Goal: Task Accomplishment & Management: Manage account settings

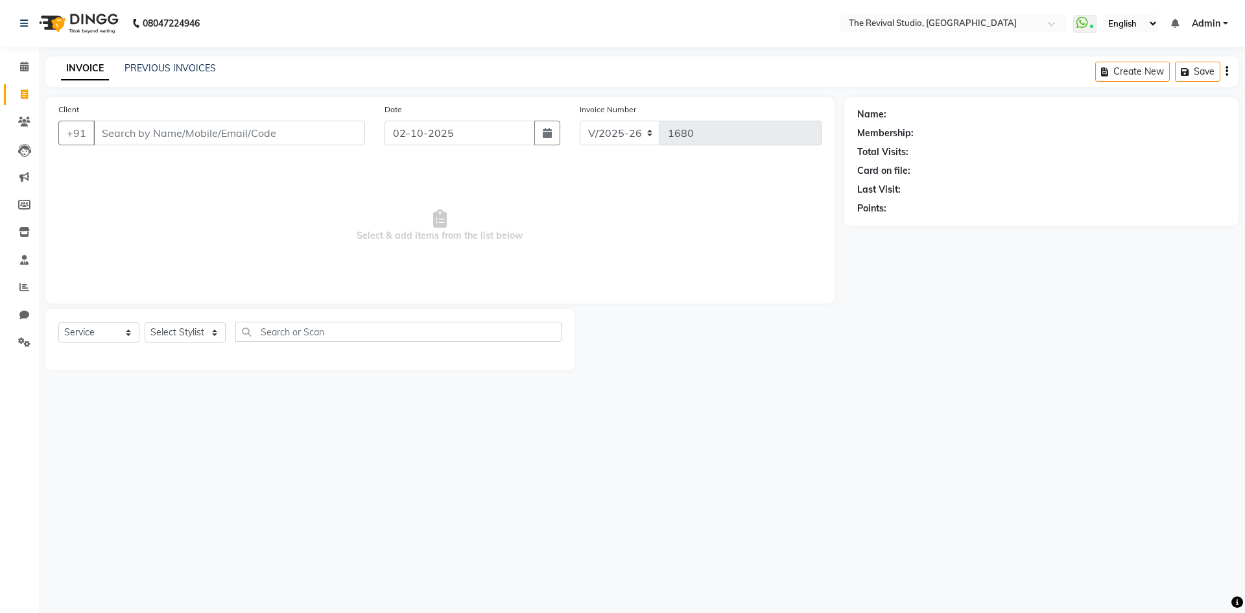
select select "7991"
select select "service"
click at [554, 214] on span "Select & add items from the list below" at bounding box center [439, 226] width 763 height 130
click at [377, 235] on span "Select & add items from the list below" at bounding box center [439, 226] width 763 height 130
click at [228, 200] on span "Select & add items from the list below" at bounding box center [439, 226] width 763 height 130
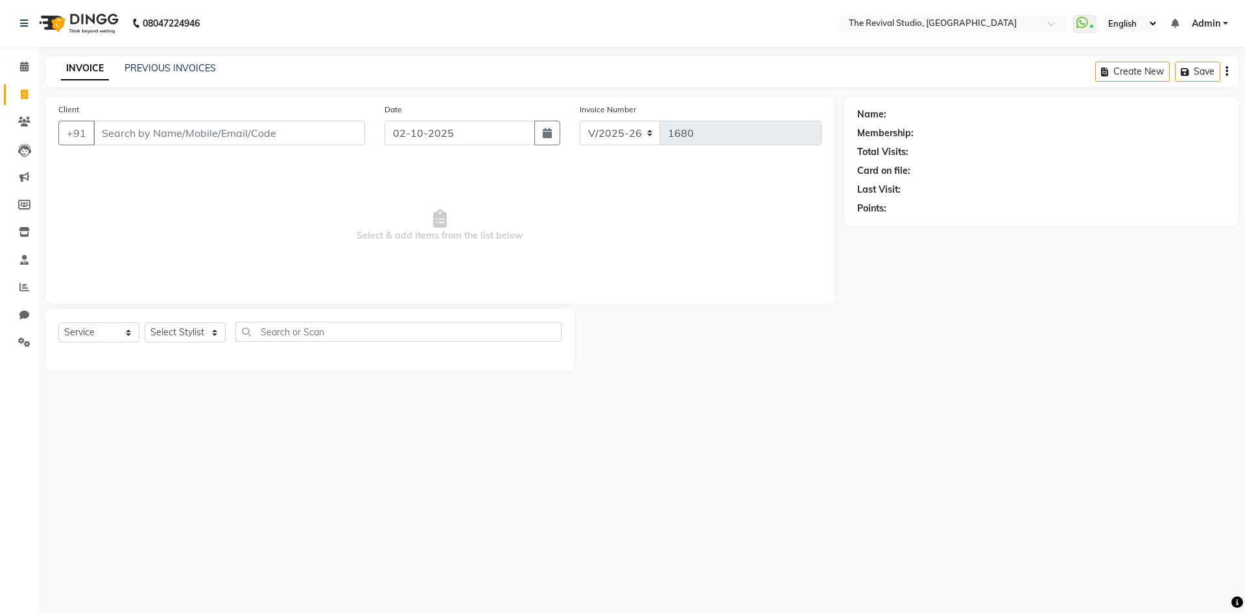
click at [283, 230] on span "Select & add items from the list below" at bounding box center [439, 226] width 763 height 130
click at [30, 233] on span at bounding box center [24, 232] width 23 height 15
select select
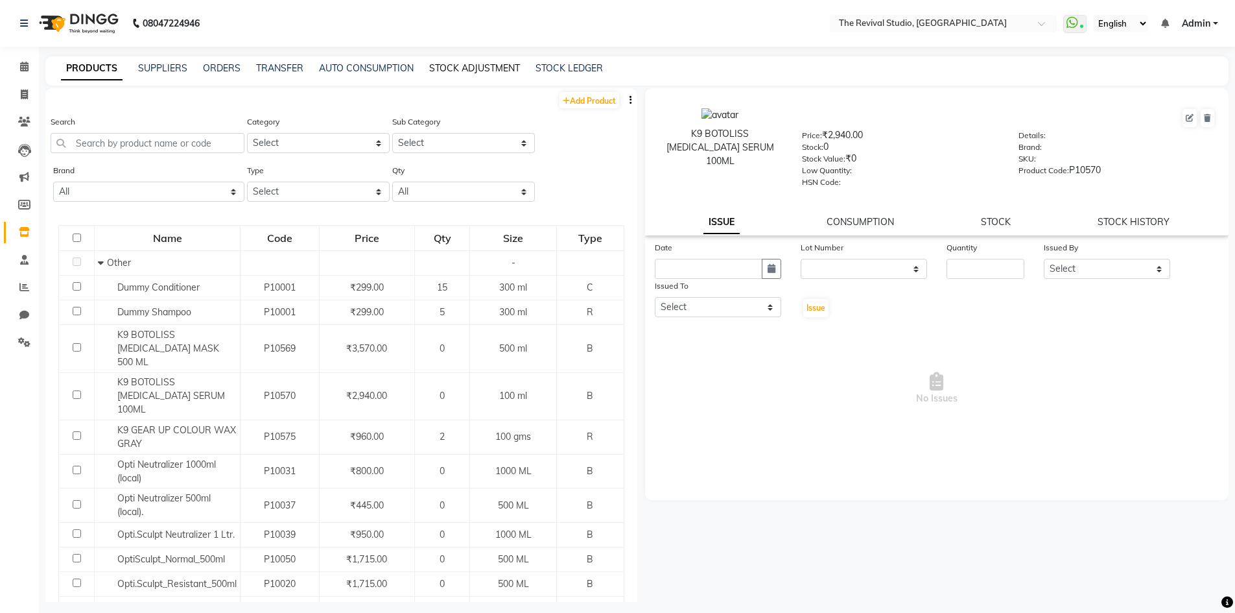
click at [466, 65] on link "STOCK ADJUSTMENT" at bounding box center [474, 68] width 91 height 12
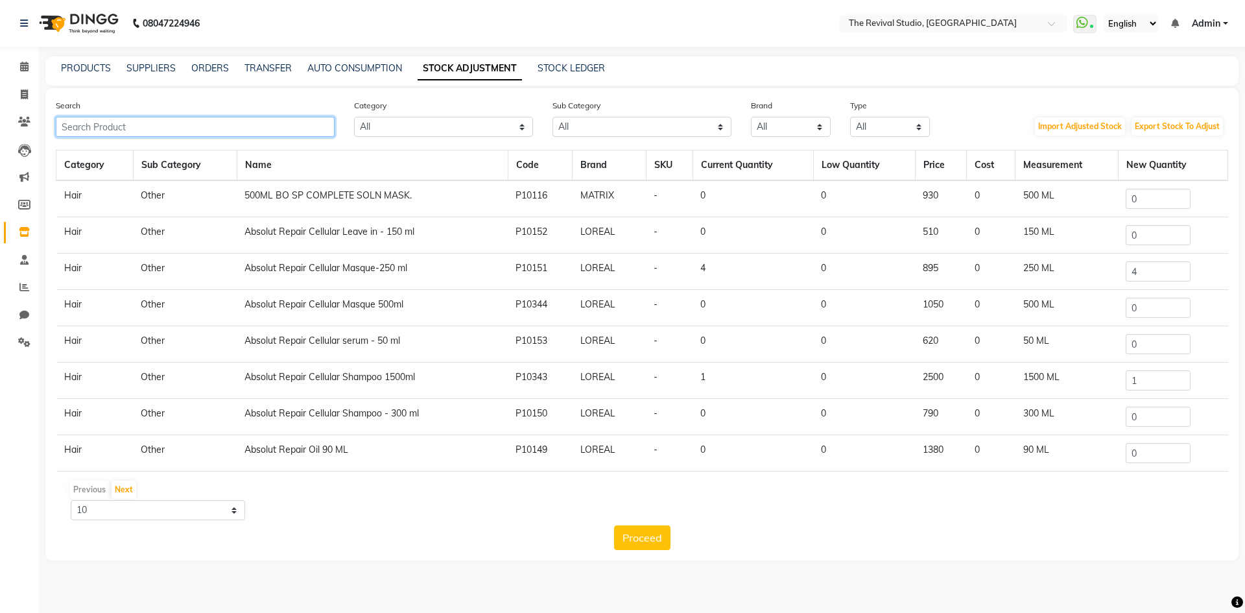
click at [270, 133] on input "text" at bounding box center [195, 127] width 279 height 20
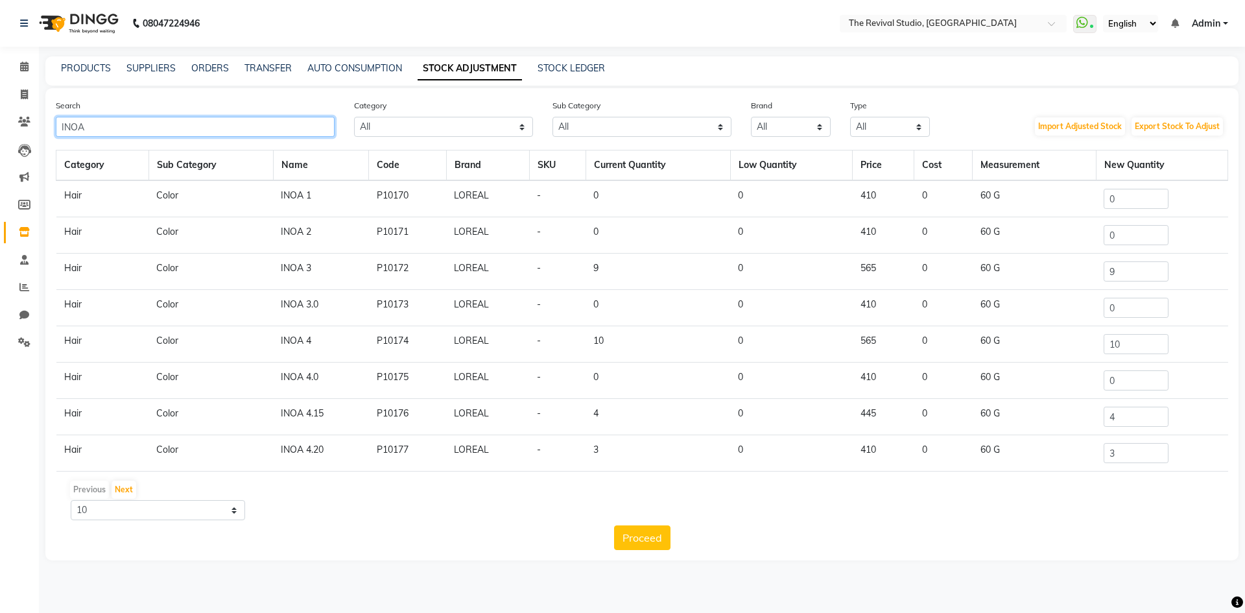
click at [225, 123] on input "INOA" at bounding box center [195, 127] width 279 height 20
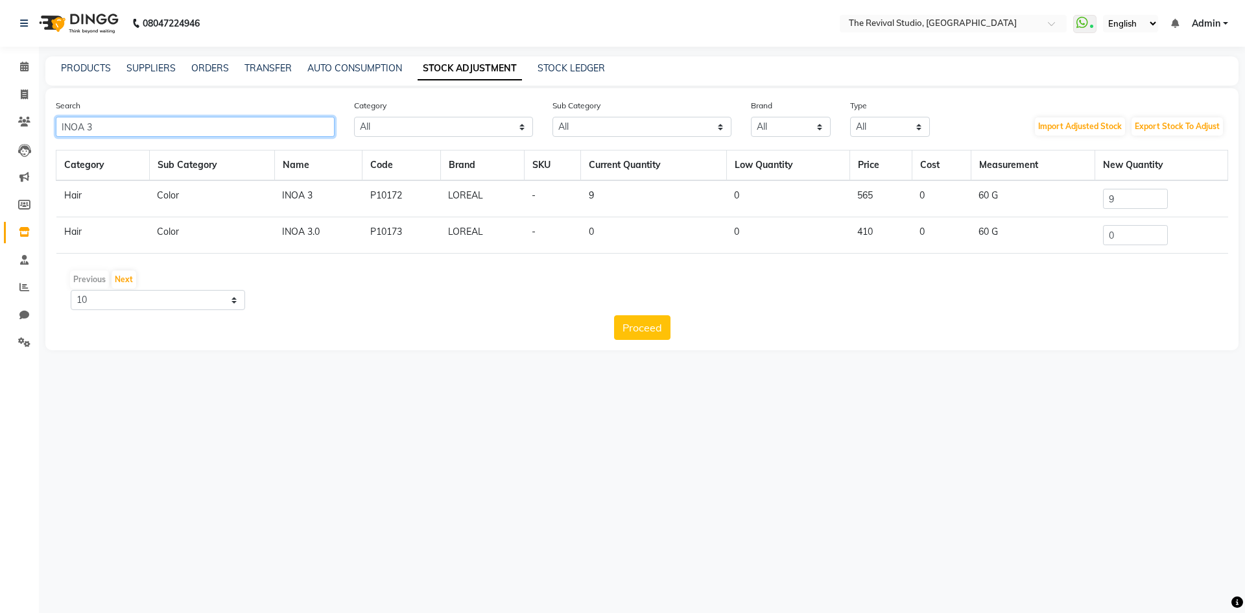
type input "INOA 3"
click at [1126, 193] on input "9" at bounding box center [1135, 199] width 65 height 20
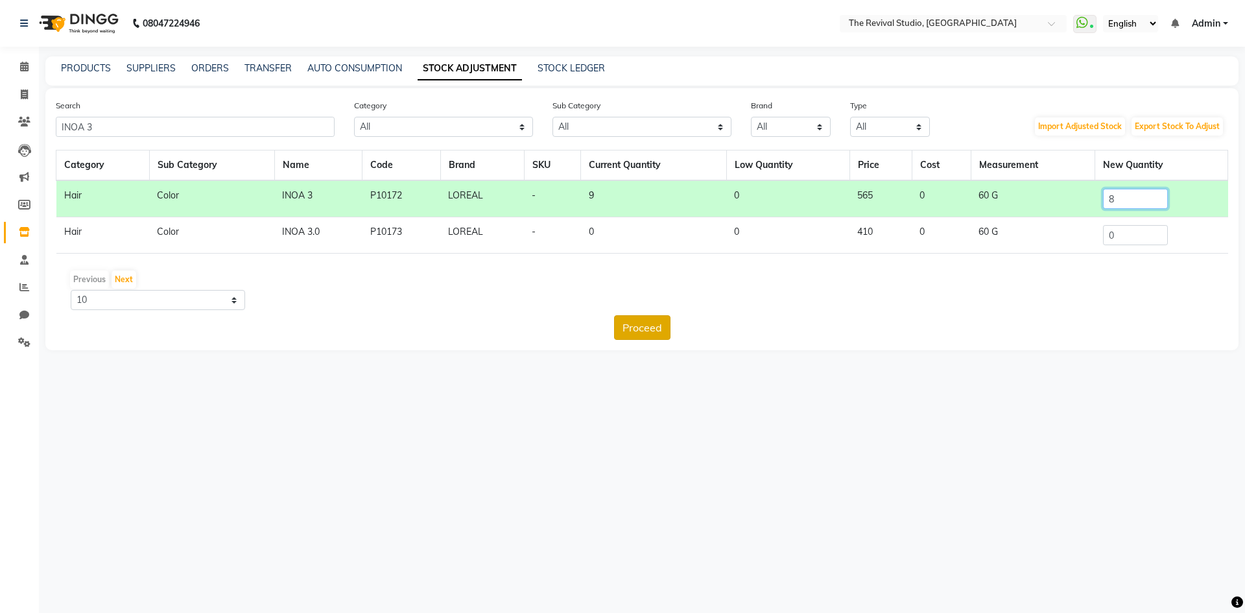
type input "8"
click at [641, 320] on button "Proceed" at bounding box center [642, 327] width 56 height 25
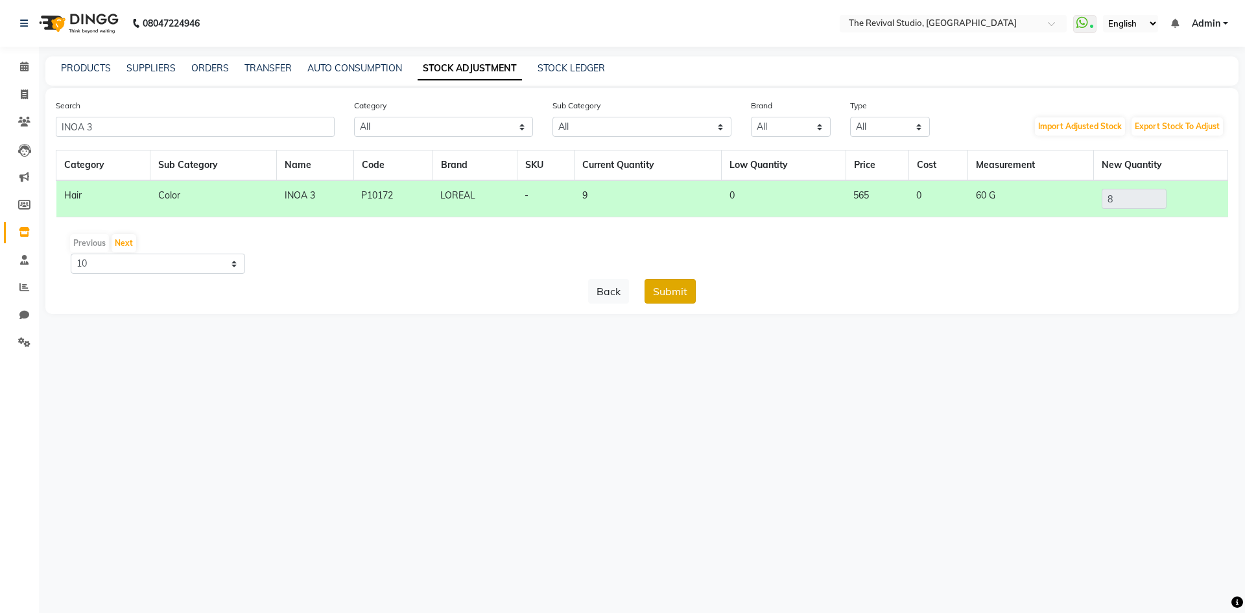
click at [661, 299] on button "Submit" at bounding box center [669, 291] width 51 height 25
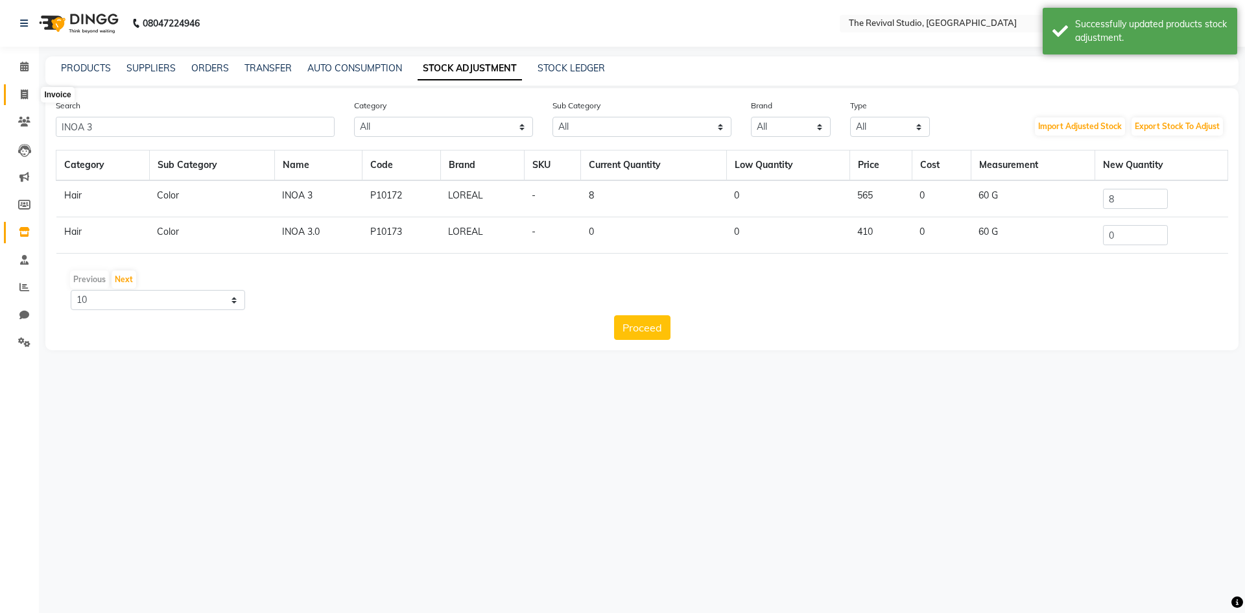
click at [18, 96] on span at bounding box center [24, 95] width 23 height 15
select select "7991"
select select "service"
